Goal: Use online tool/utility: Utilize a website feature to perform a specific function

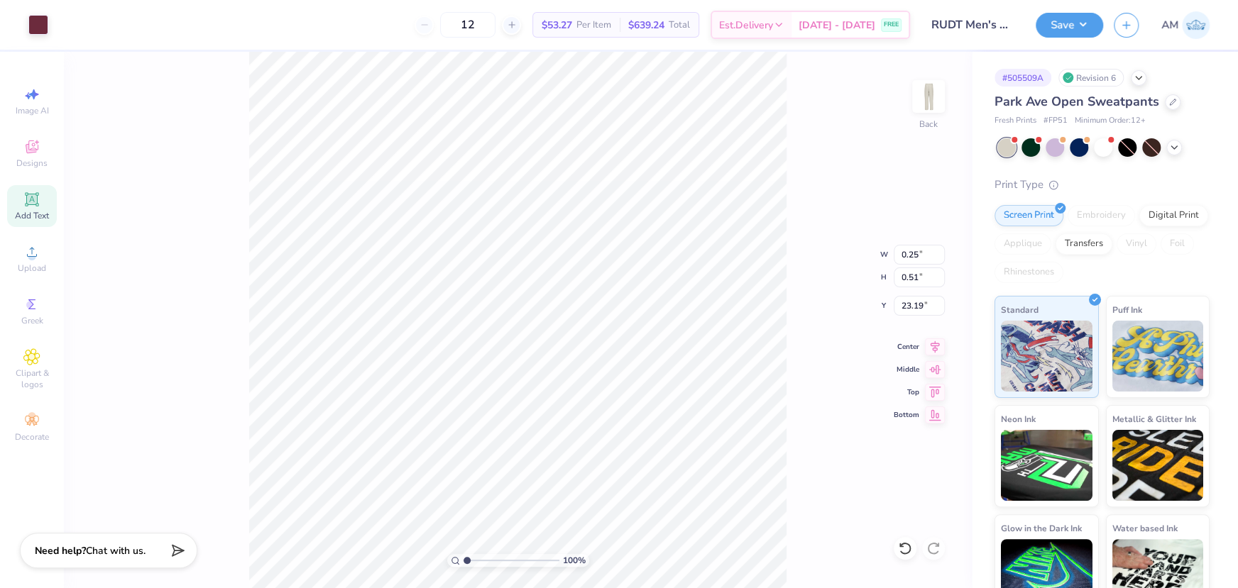
drag, startPoint x: 485, startPoint y: 561, endPoint x: 404, endPoint y: 562, distance: 80.9
click at [464, 562] on input "range" at bounding box center [512, 560] width 96 height 13
click at [621, 437] on li "Group" at bounding box center [643, 434] width 111 height 28
drag, startPoint x: 466, startPoint y: 559, endPoint x: 478, endPoint y: 559, distance: 12.1
click at [478, 559] on input "range" at bounding box center [512, 560] width 96 height 13
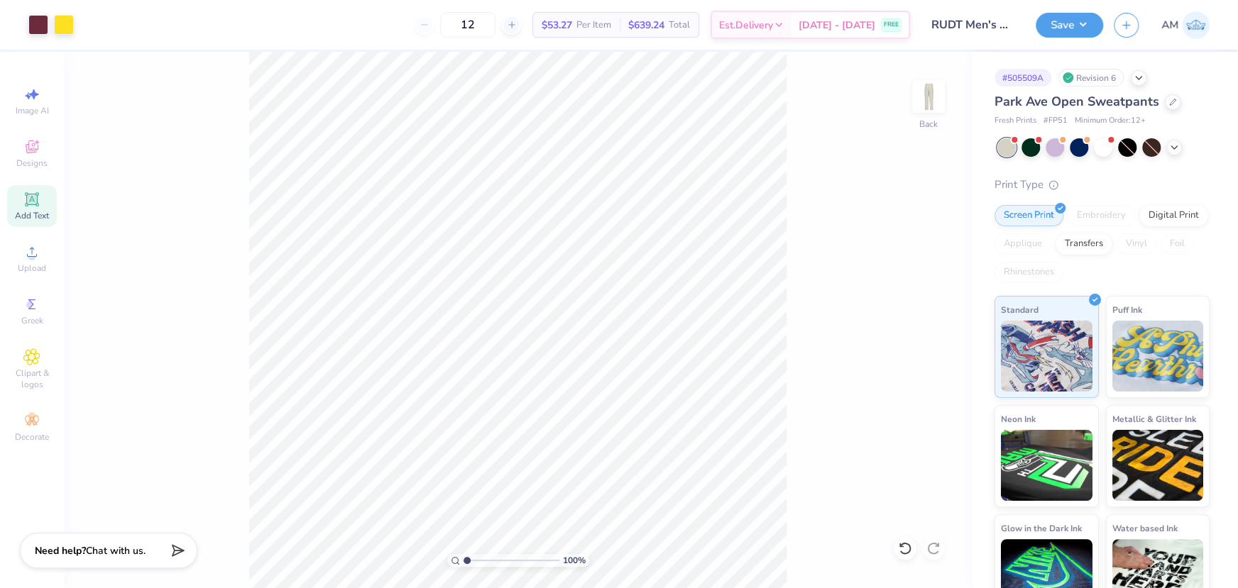
drag, startPoint x: 478, startPoint y: 561, endPoint x: 436, endPoint y: 561, distance: 42.6
click at [464, 561] on input "range" at bounding box center [512, 560] width 96 height 13
click at [1083, 23] on button "Save" at bounding box center [1069, 23] width 67 height 25
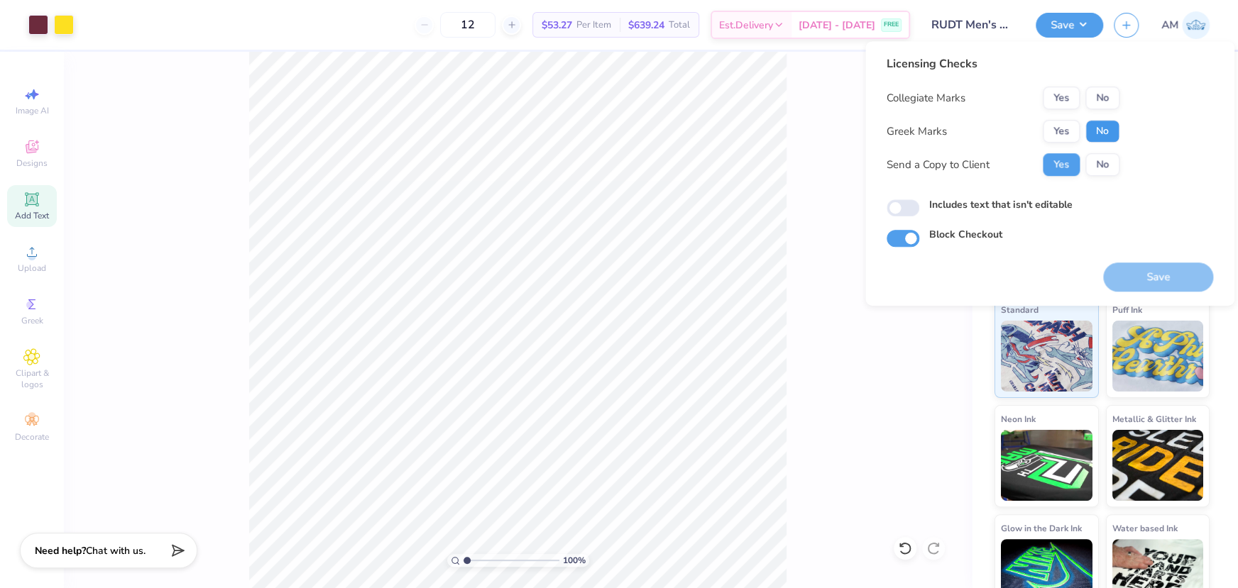
click at [1107, 133] on button "No" at bounding box center [1102, 131] width 34 height 23
click at [1062, 96] on button "Yes" at bounding box center [1061, 98] width 37 height 23
click at [1073, 21] on button "Save" at bounding box center [1069, 23] width 67 height 25
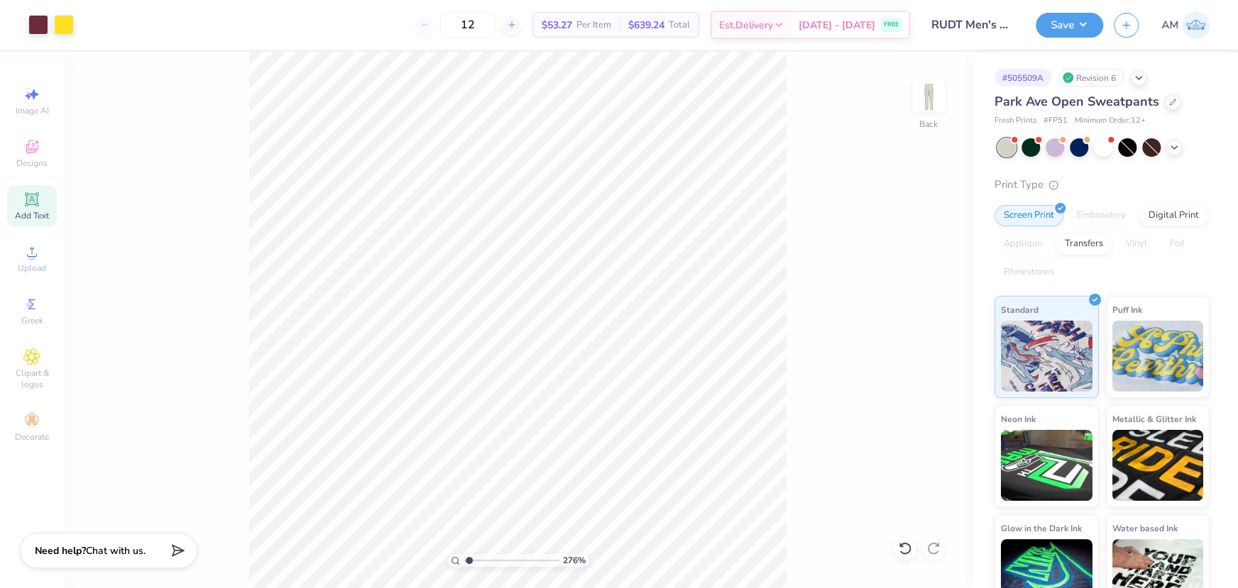
type input "1"
drag, startPoint x: 466, startPoint y: 561, endPoint x: 408, endPoint y: 564, distance: 58.3
click at [464, 564] on input "range" at bounding box center [512, 560] width 96 height 13
click at [1066, 21] on button "Save" at bounding box center [1069, 23] width 67 height 25
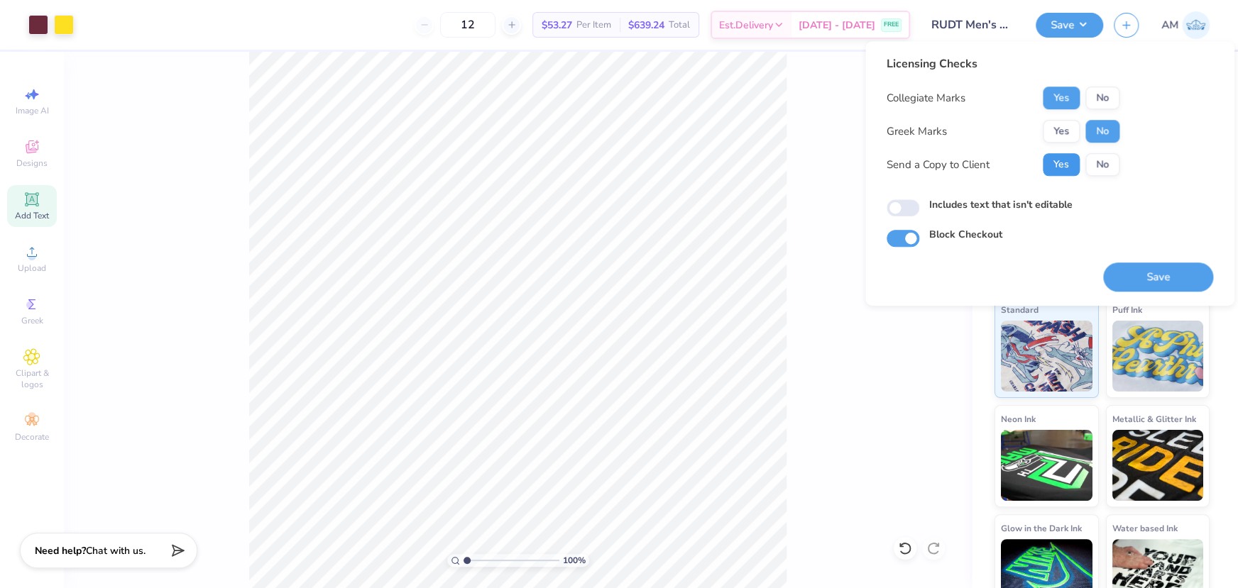
click at [1062, 167] on button "Yes" at bounding box center [1061, 164] width 37 height 23
click at [1097, 135] on button "No" at bounding box center [1102, 131] width 34 height 23
click at [1063, 97] on button "Yes" at bounding box center [1061, 98] width 37 height 23
click at [1151, 275] on button "Save" at bounding box center [1158, 277] width 110 height 29
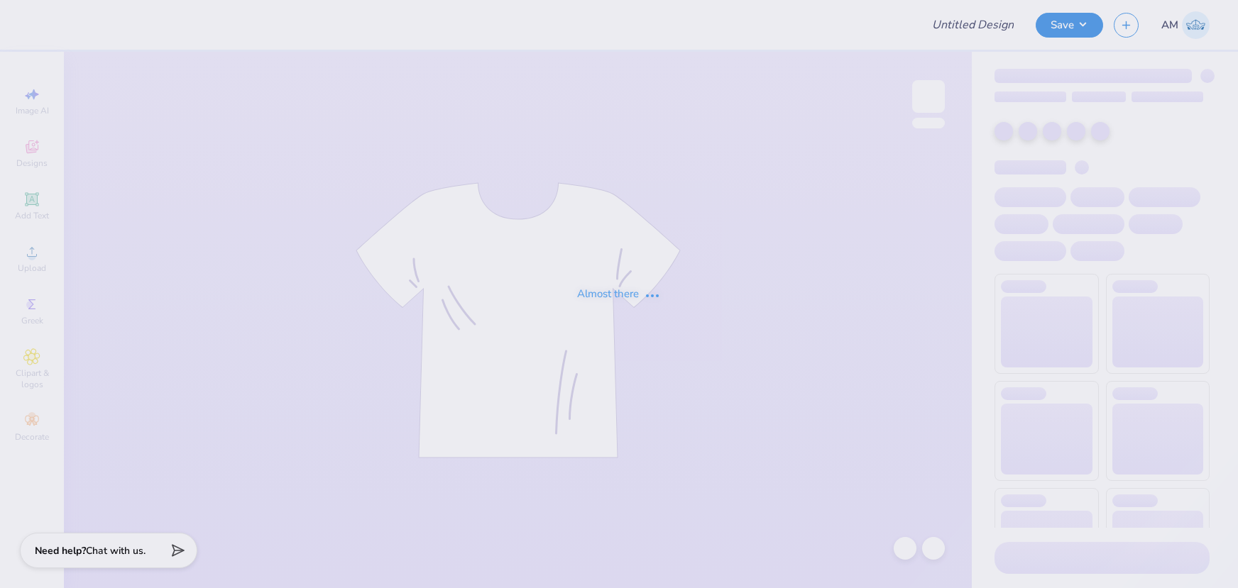
type input "RUDT Men's Pant"
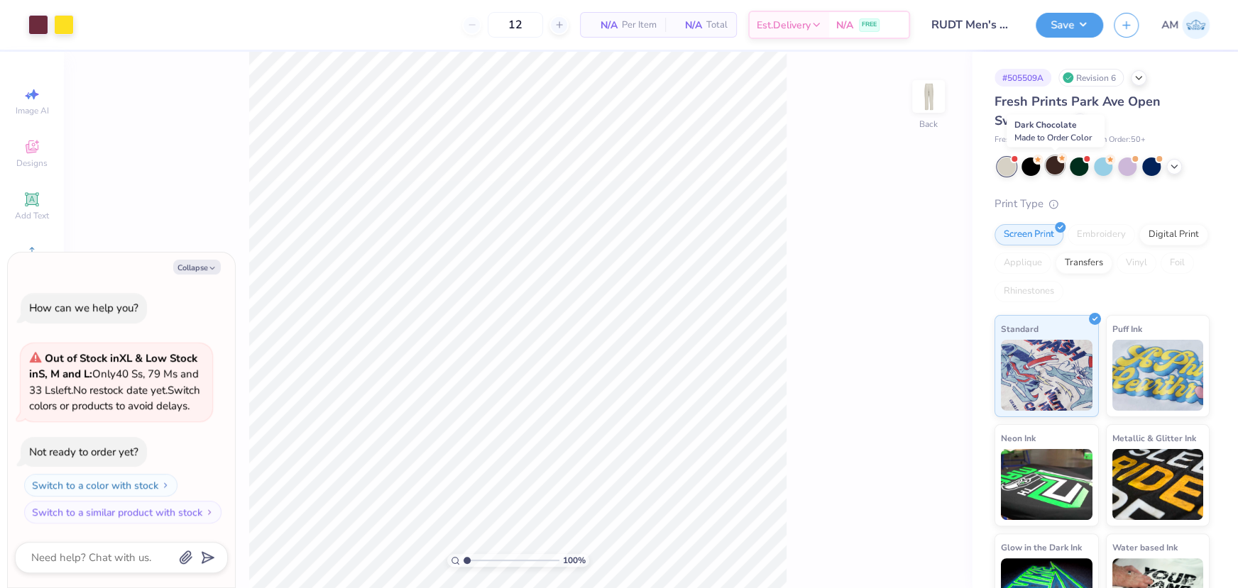
click at [1050, 170] on div at bounding box center [1055, 165] width 18 height 18
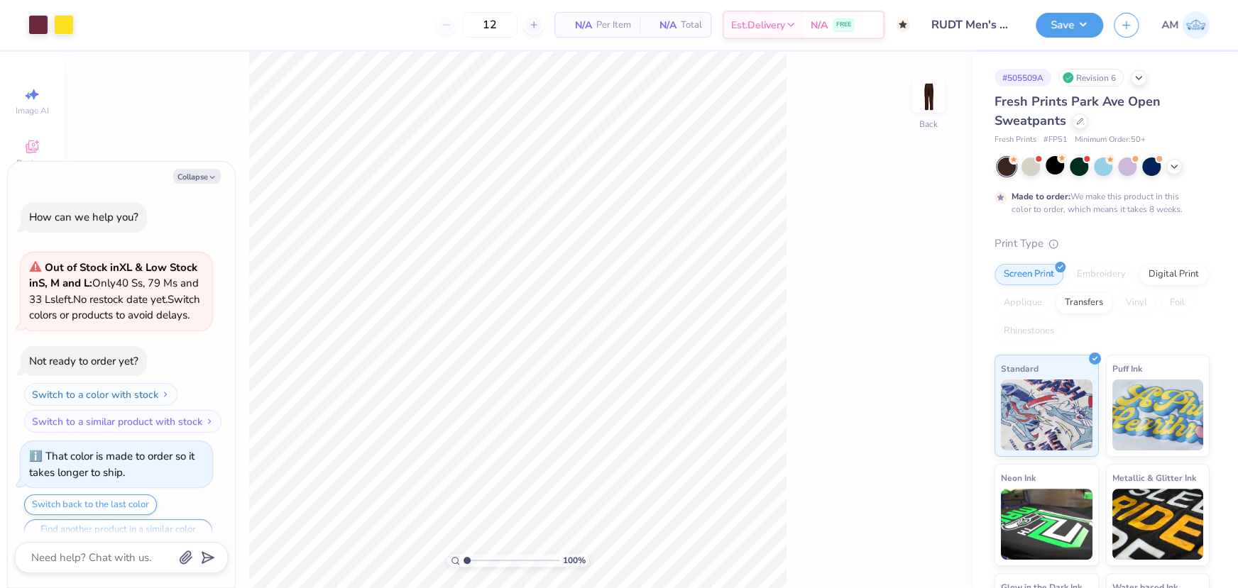
scroll to position [43, 0]
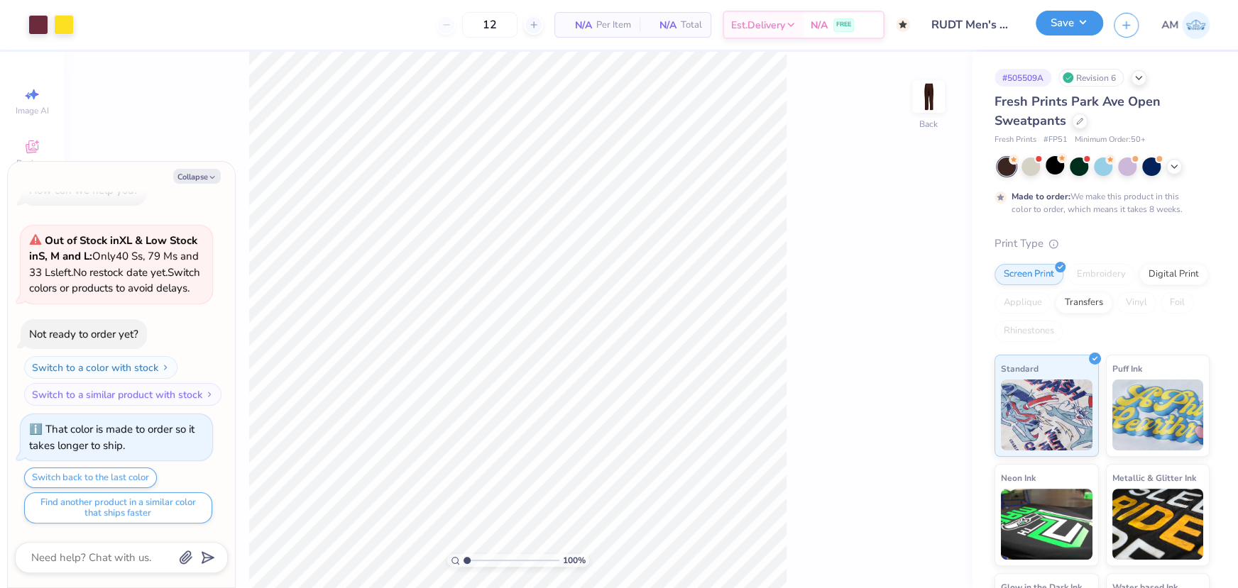
click at [1063, 23] on button "Save" at bounding box center [1069, 23] width 67 height 25
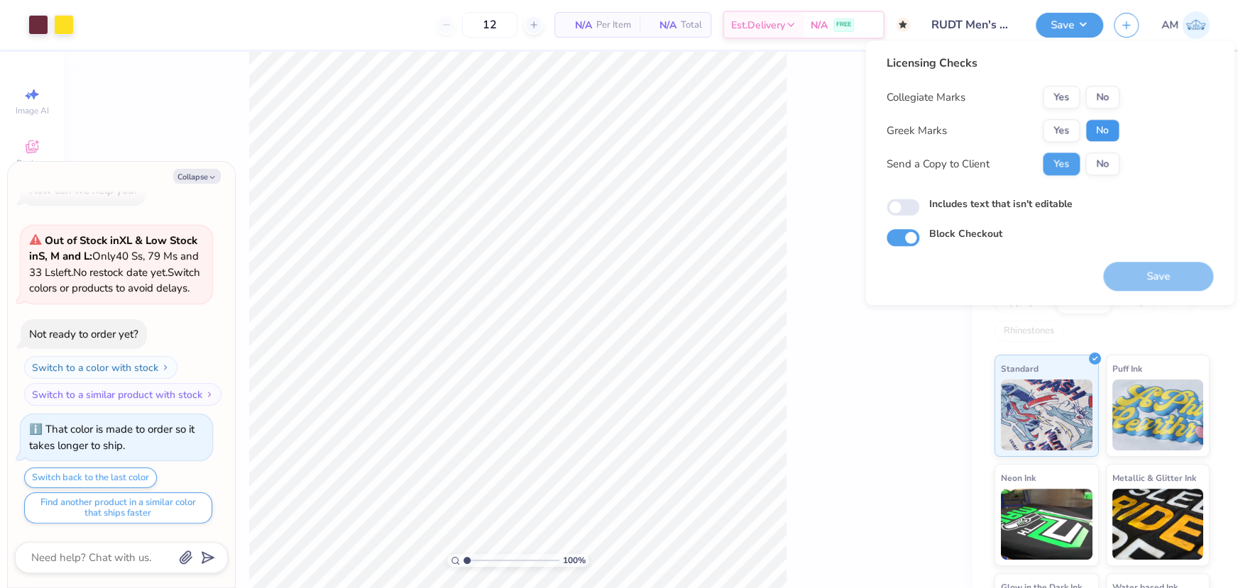
click at [1087, 131] on button "No" at bounding box center [1102, 130] width 34 height 23
click at [1063, 97] on button "Yes" at bounding box center [1061, 97] width 37 height 23
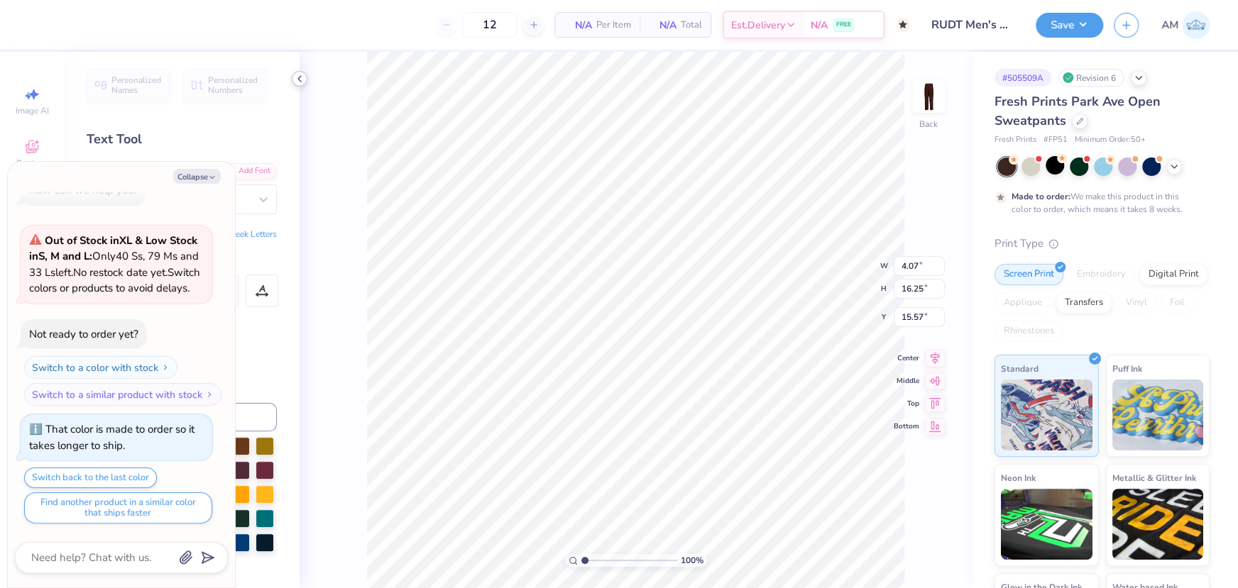
click at [299, 79] on icon at bounding box center [299, 78] width 11 height 11
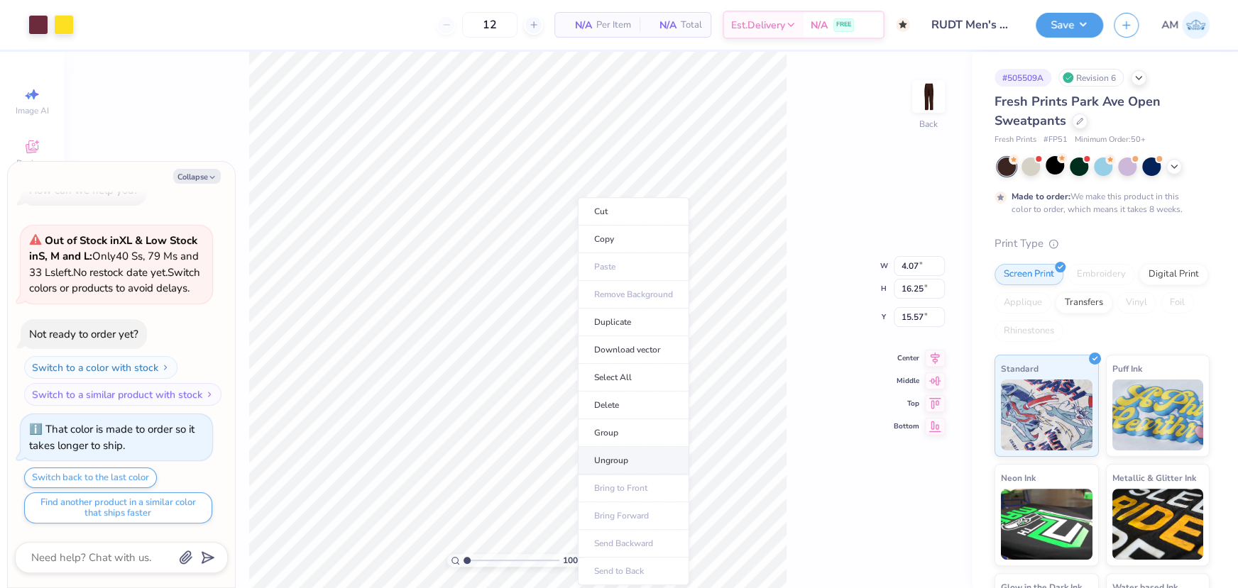
click at [615, 456] on li "Ungroup" at bounding box center [633, 461] width 111 height 28
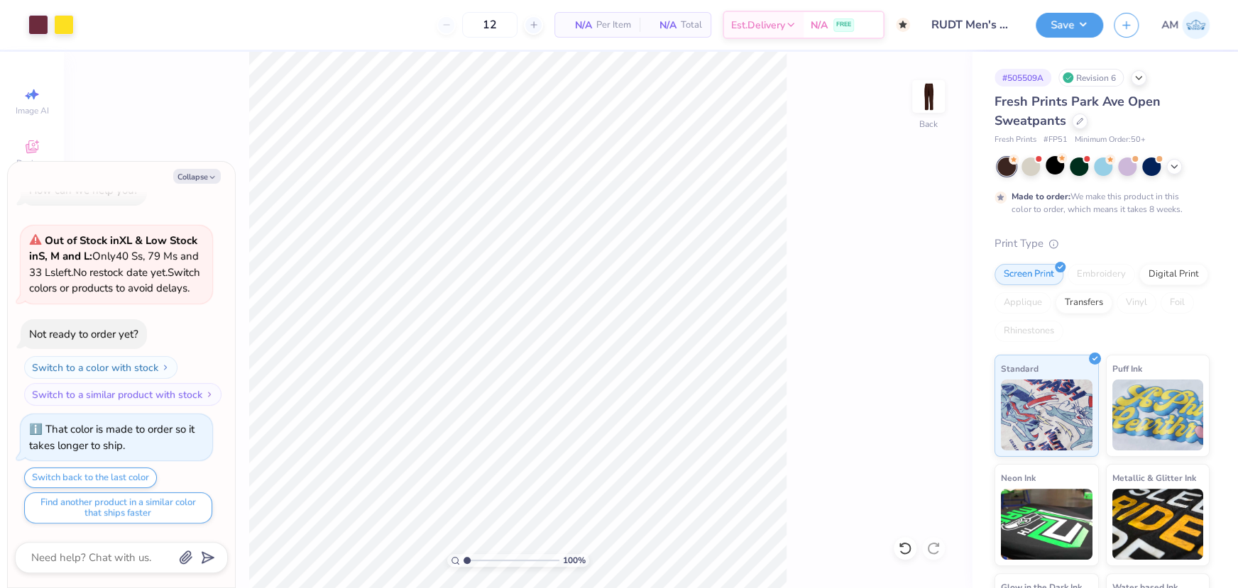
type textarea "x"
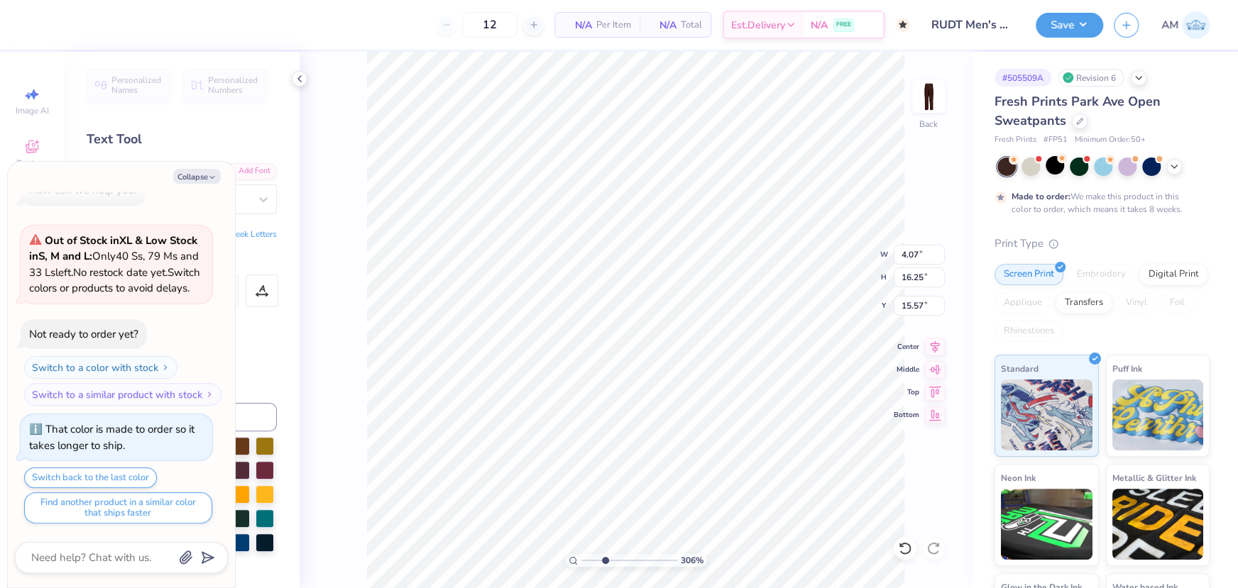
drag, startPoint x: 584, startPoint y: 557, endPoint x: 604, endPoint y: 558, distance: 19.9
type input "3.12"
click at [604, 558] on input "range" at bounding box center [629, 560] width 96 height 13
type textarea "x"
type input "0.25"
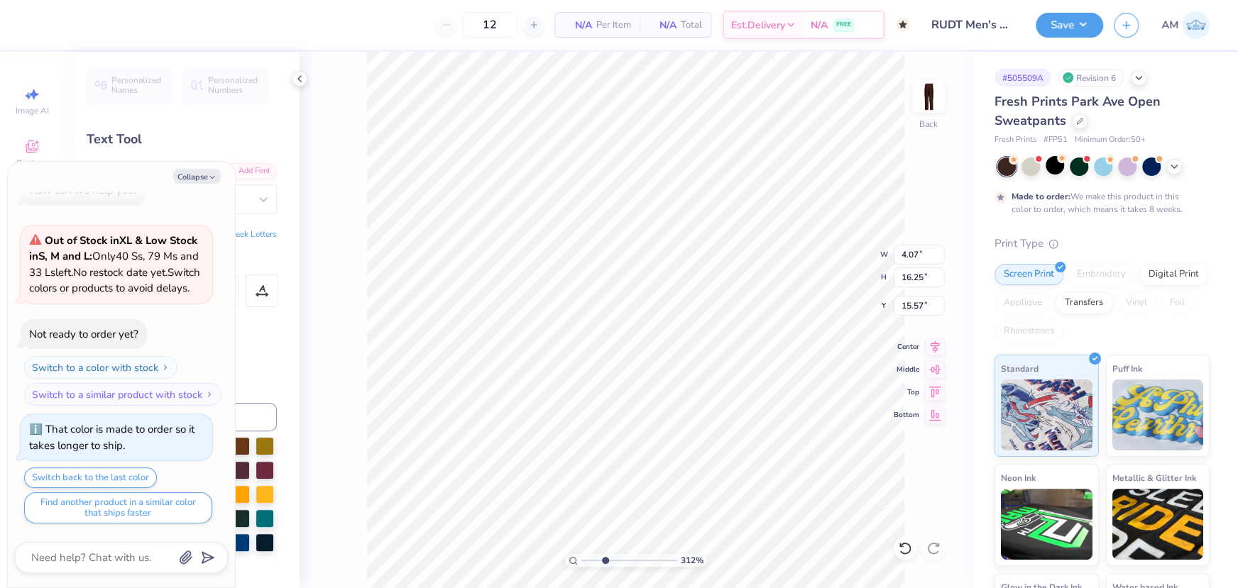
type input "0.27"
type input "23.42"
type textarea "x"
type input "0.51"
type input "23.18"
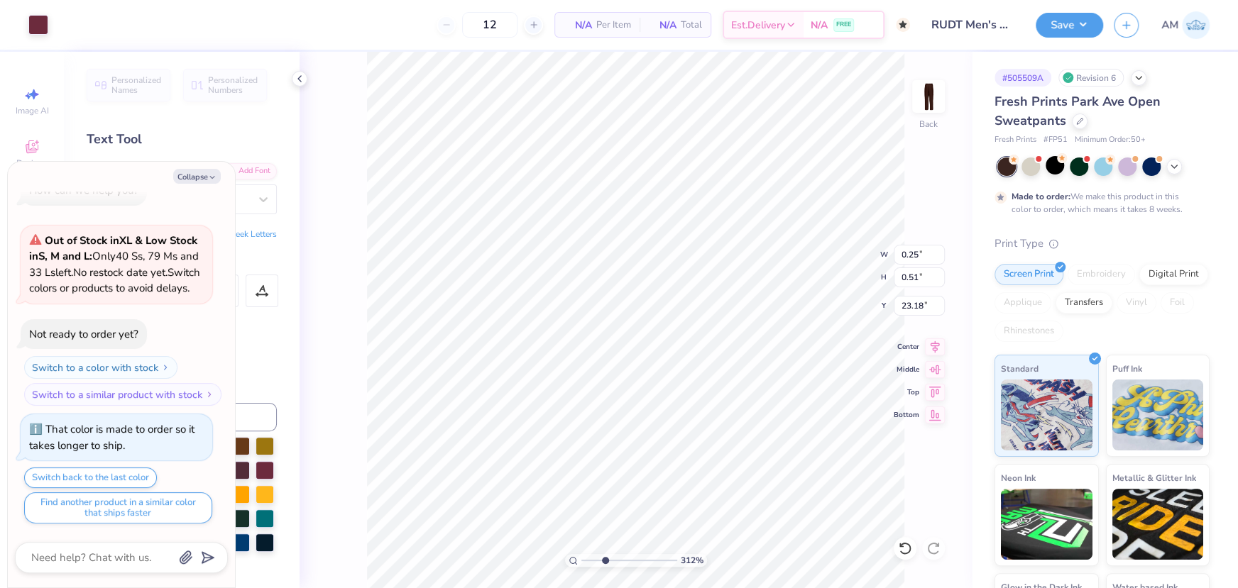
type textarea "x"
type input "1"
click at [884, 431] on li "Group" at bounding box center [915, 434] width 111 height 28
type textarea "x"
type input "1"
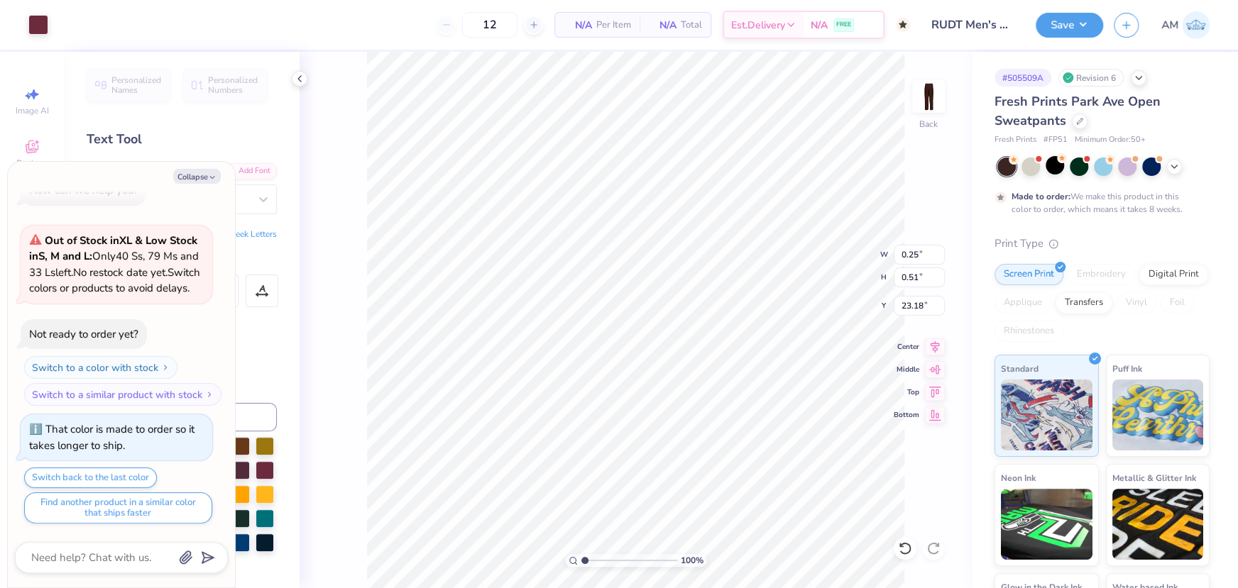
drag, startPoint x: 587, startPoint y: 559, endPoint x: 574, endPoint y: 564, distance: 13.7
click at [581, 564] on input "range" at bounding box center [629, 560] width 96 height 13
type textarea "x"
type input "4.07"
type input "16.25"
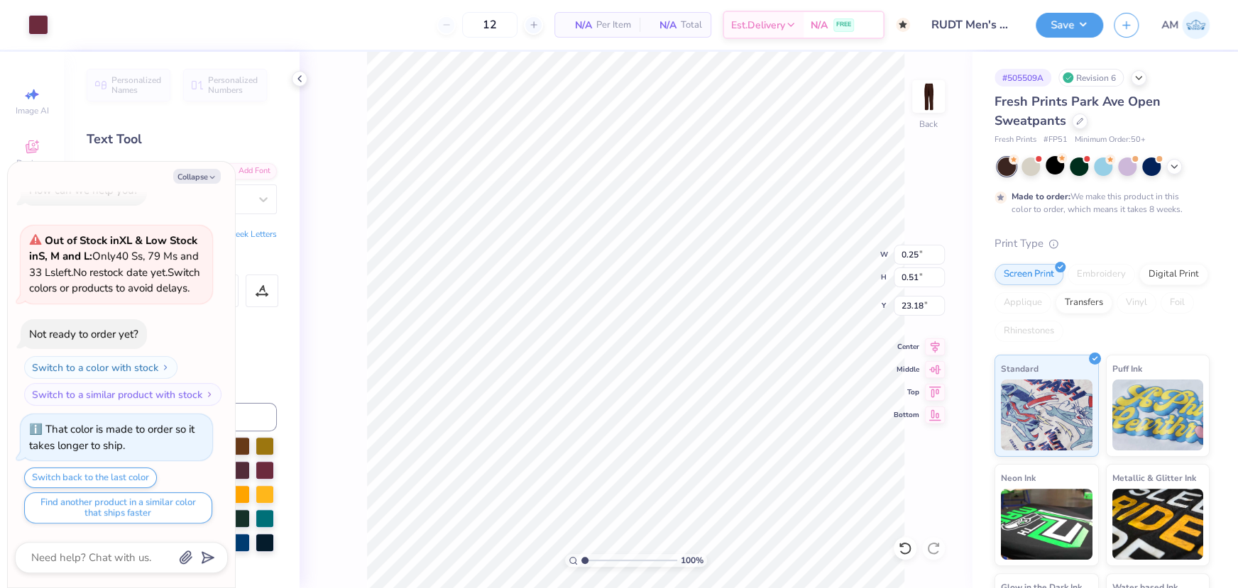
type input "15.57"
click at [300, 74] on icon at bounding box center [299, 78] width 11 height 11
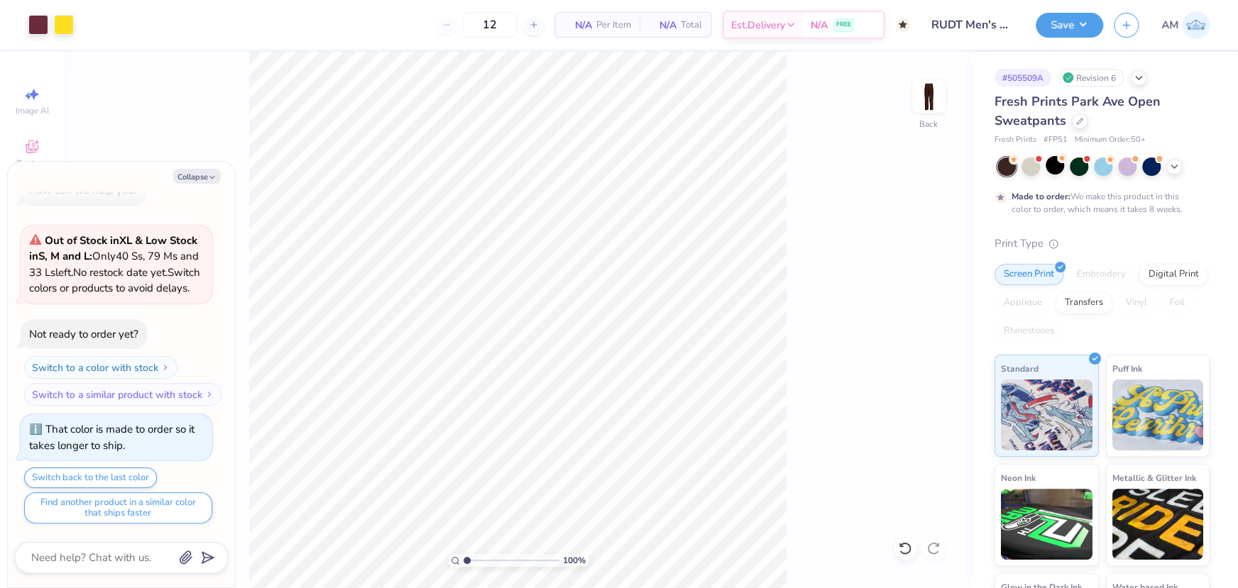
type textarea "x"
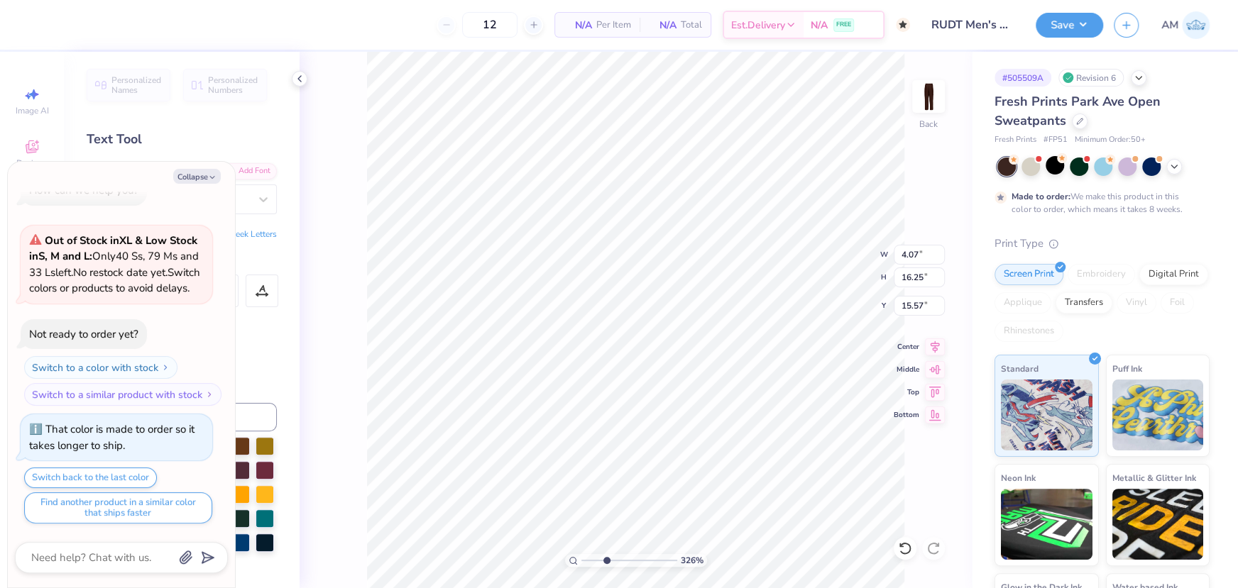
drag, startPoint x: 583, startPoint y: 560, endPoint x: 605, endPoint y: 559, distance: 22.7
type input "3.26"
click at [605, 559] on input "range" at bounding box center [629, 560] width 96 height 13
type textarea "x"
type input "0.25"
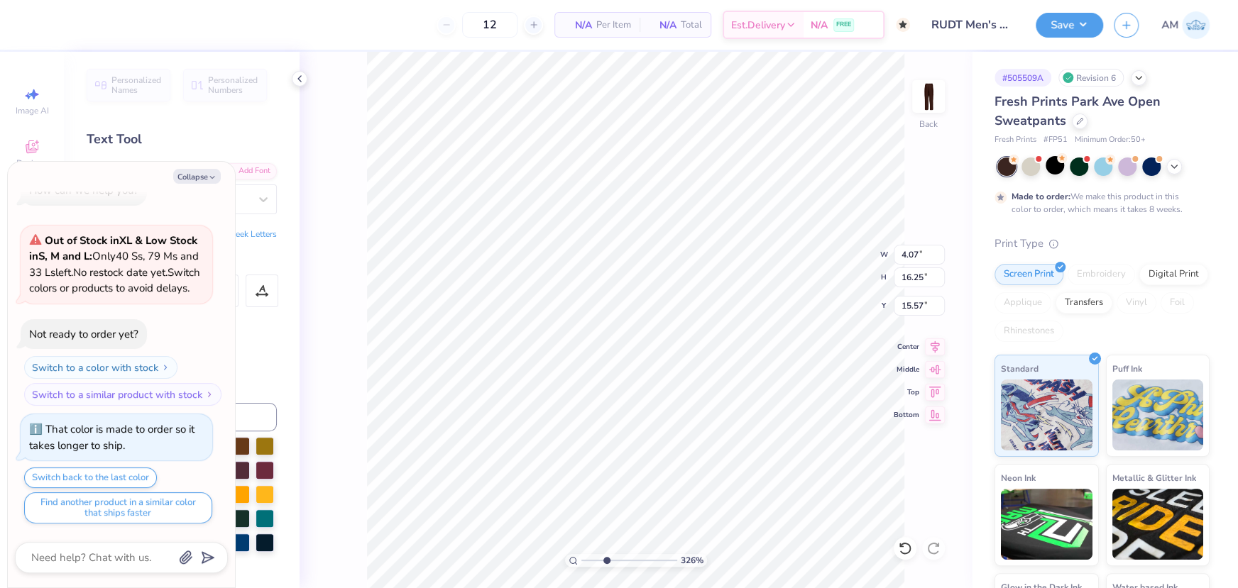
type input "0.51"
type input "23.18"
click at [35, 28] on div at bounding box center [38, 23] width 20 height 20
type textarea "x"
type input "1"
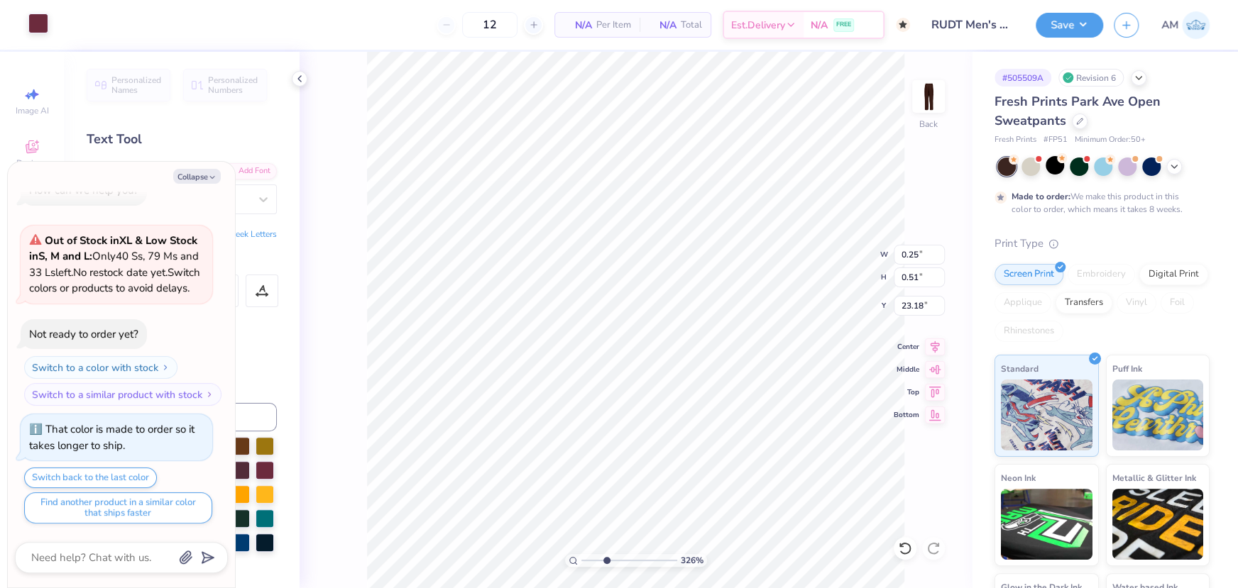
type textarea "x"
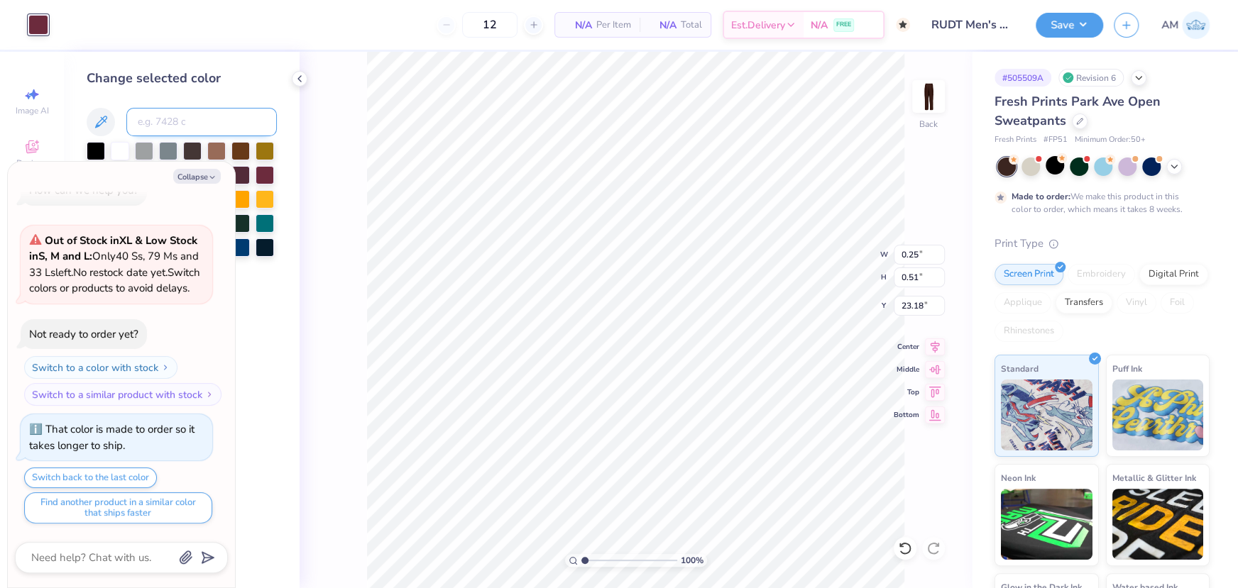
click at [170, 119] on input at bounding box center [201, 122] width 150 height 28
type input "107"
type textarea "x"
click at [294, 77] on icon at bounding box center [299, 78] width 11 height 11
type textarea "x"
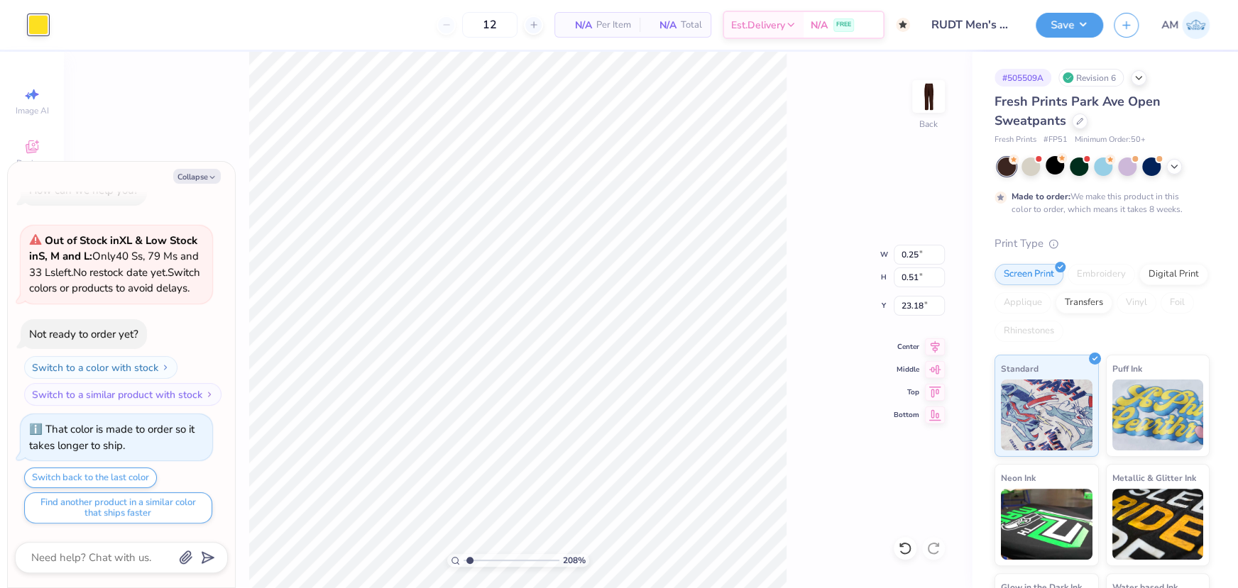
type input "1"
drag, startPoint x: 466, startPoint y: 561, endPoint x: 418, endPoint y: 561, distance: 48.3
click at [464, 561] on input "range" at bounding box center [512, 560] width 96 height 13
click at [203, 180] on button "Collapse" at bounding box center [197, 176] width 48 height 15
type textarea "x"
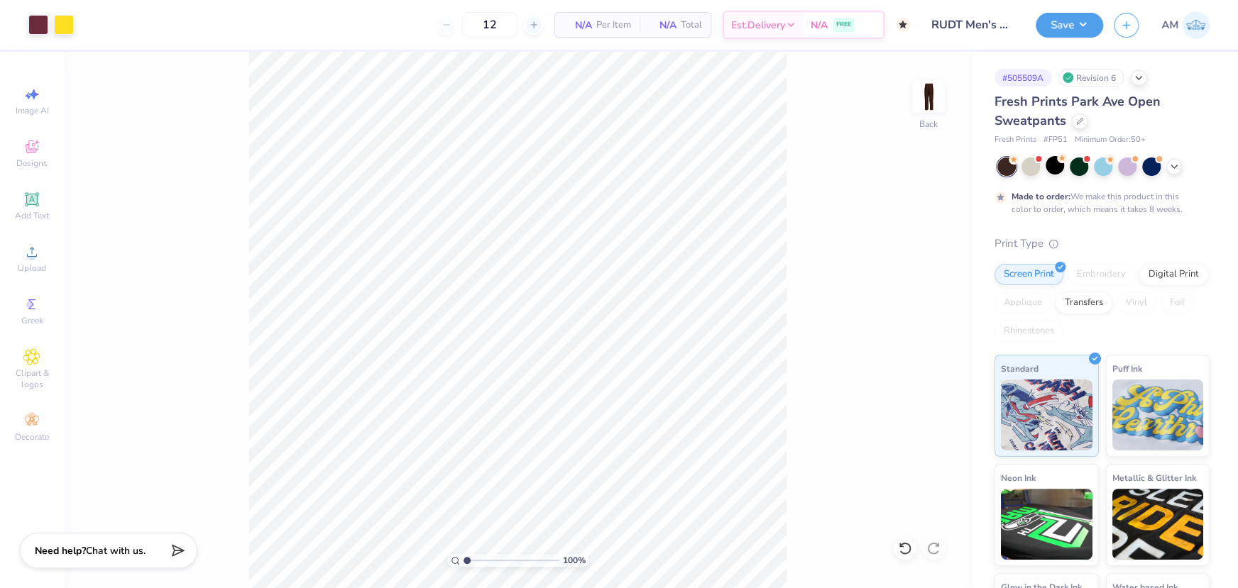
click at [1071, 6] on div "Save AM" at bounding box center [1137, 25] width 202 height 50
click at [1069, 17] on button "Save" at bounding box center [1069, 23] width 67 height 25
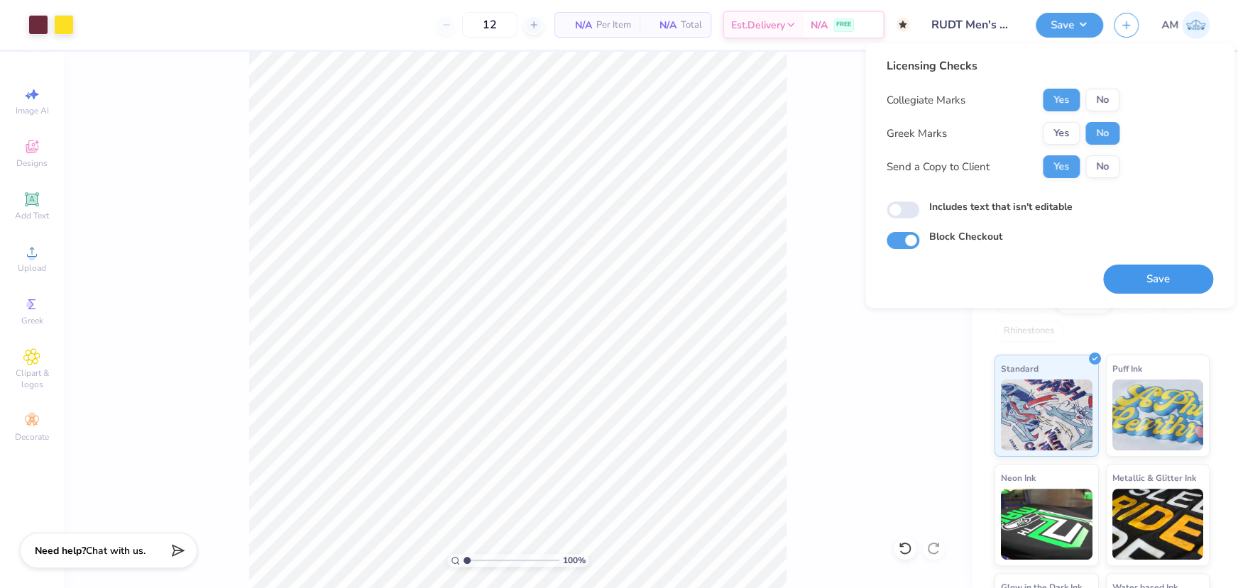
click at [1139, 281] on button "Save" at bounding box center [1158, 279] width 110 height 29
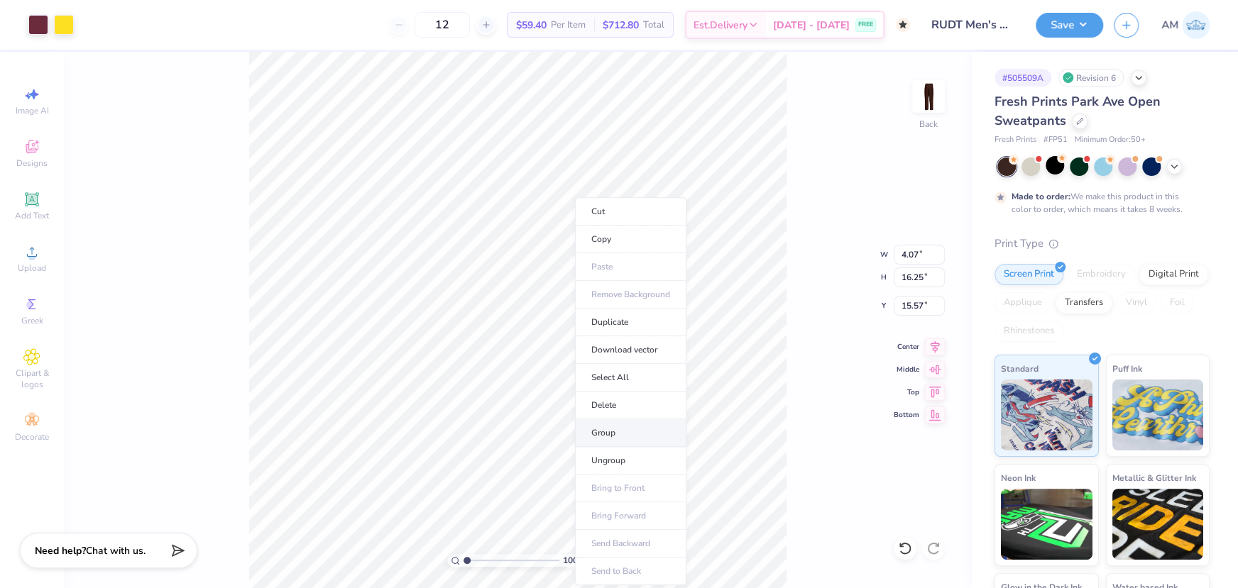
click at [613, 432] on li "Group" at bounding box center [630, 434] width 111 height 28
click at [1069, 27] on button "Save" at bounding box center [1069, 23] width 67 height 25
click at [1051, 21] on button "Save" at bounding box center [1069, 23] width 67 height 25
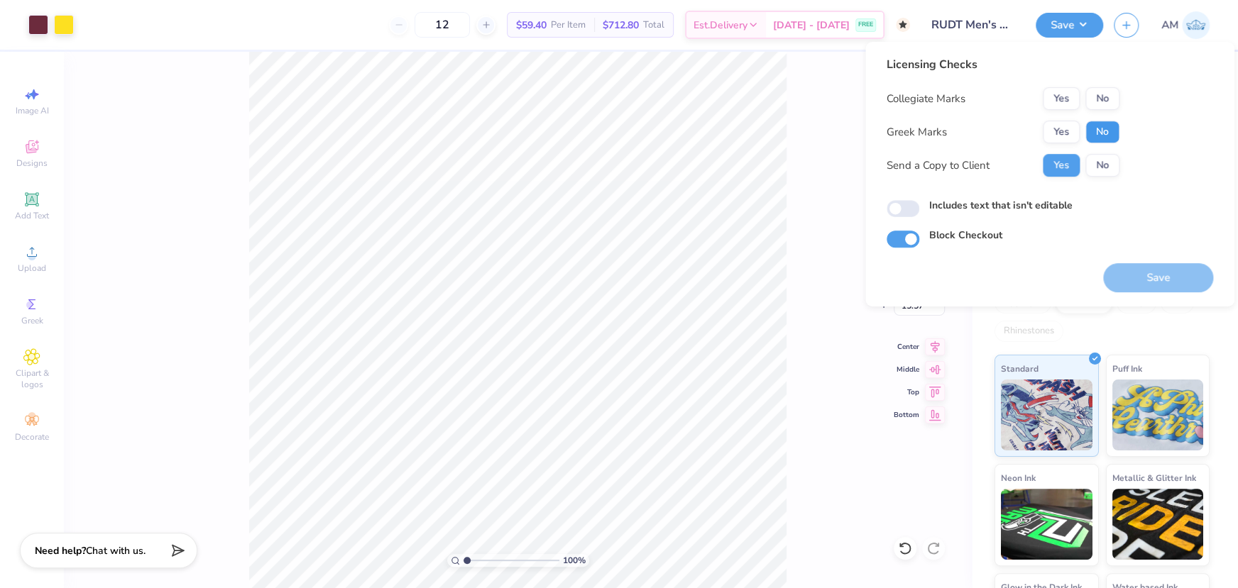
click at [1103, 130] on button "No" at bounding box center [1102, 132] width 34 height 23
click at [1065, 99] on button "Yes" at bounding box center [1061, 98] width 37 height 23
click at [1134, 276] on button "Save" at bounding box center [1158, 277] width 110 height 29
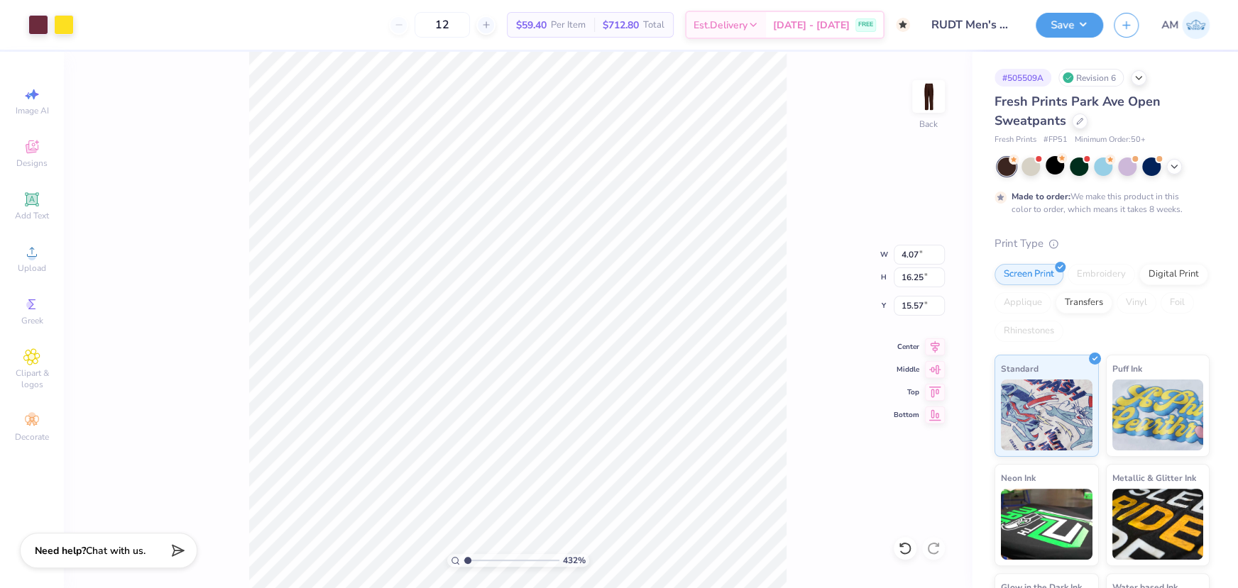
type input "1"
drag, startPoint x: 468, startPoint y: 561, endPoint x: 461, endPoint y: 564, distance: 8.1
click at [464, 564] on input "range" at bounding box center [512, 560] width 96 height 13
